Goal: Information Seeking & Learning: Learn about a topic

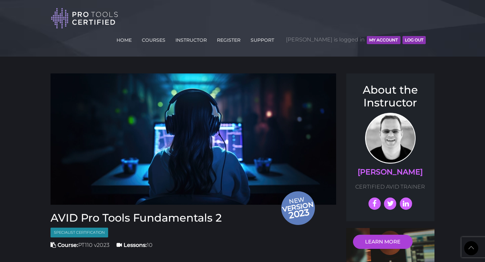
scroll to position [754, 0]
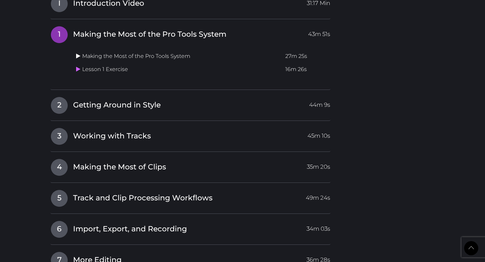
click at [80, 53] on icon at bounding box center [78, 55] width 4 height 5
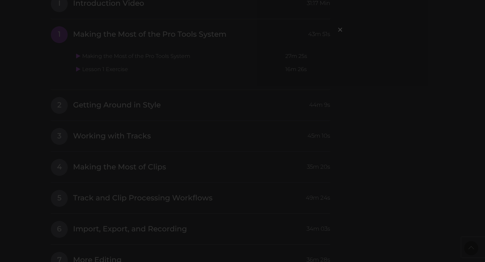
click at [395, 61] on div "×" at bounding box center [242, 131] width 485 height 262
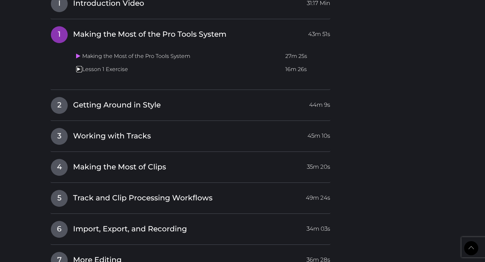
click at [77, 66] on link at bounding box center [79, 69] width 6 height 6
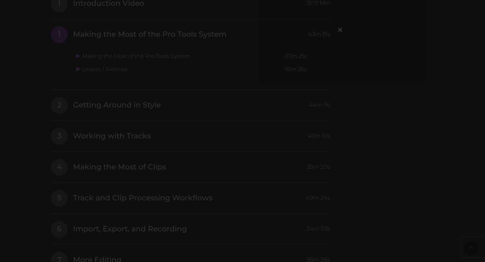
click at [386, 128] on div "×" at bounding box center [242, 131] width 485 height 262
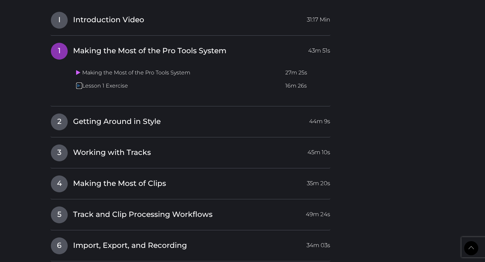
scroll to position [735, 0]
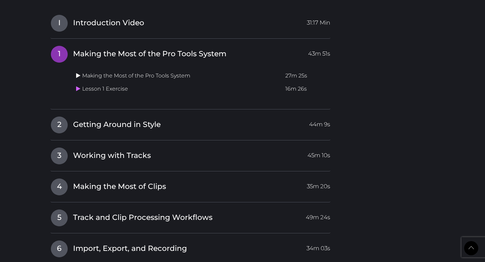
click at [79, 73] on icon at bounding box center [78, 75] width 4 height 5
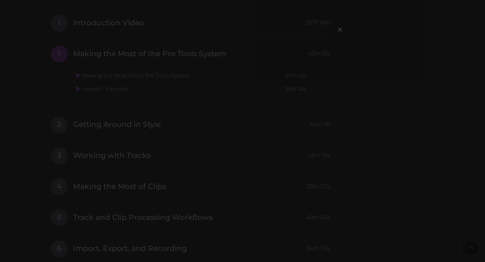
click at [145, 196] on div "×" at bounding box center [242, 131] width 485 height 262
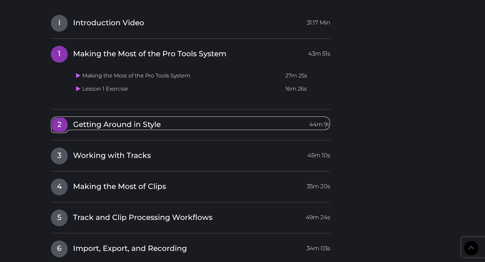
click at [79, 120] on span "Getting Around in Style" at bounding box center [117, 125] width 88 height 10
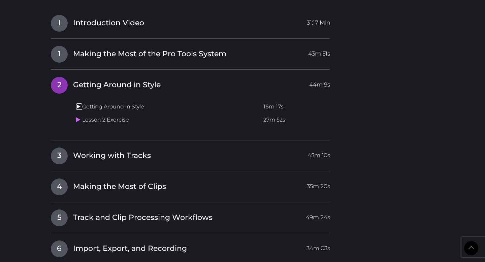
click at [76, 104] on icon at bounding box center [78, 106] width 4 height 5
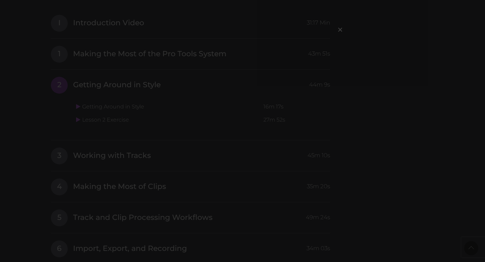
click at [357, 93] on div "×" at bounding box center [242, 131] width 485 height 262
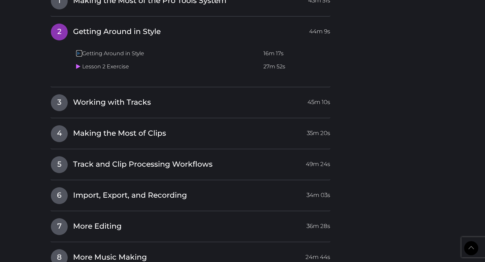
scroll to position [787, 0]
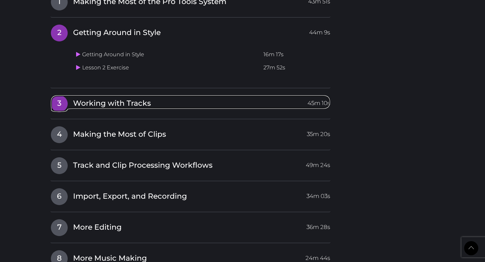
click at [63, 95] on span "3" at bounding box center [59, 103] width 17 height 17
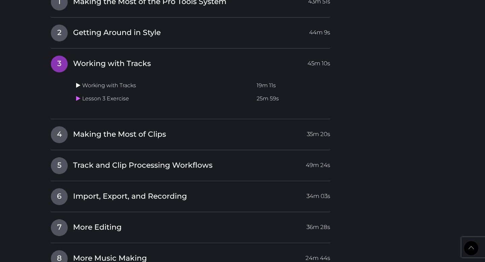
click at [80, 83] on icon at bounding box center [78, 85] width 4 height 5
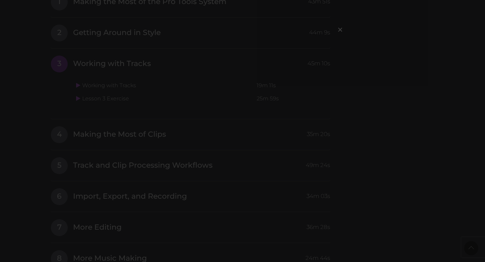
click at [348, 123] on div "×" at bounding box center [242, 131] width 485 height 262
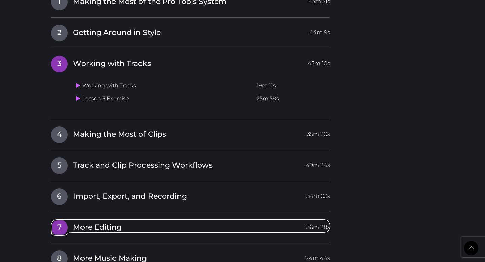
click at [58, 219] on span "7" at bounding box center [59, 227] width 17 height 17
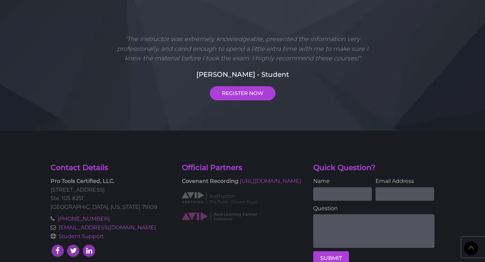
scroll to position [1209, 0]
